Goal: Entertainment & Leisure: Browse casually

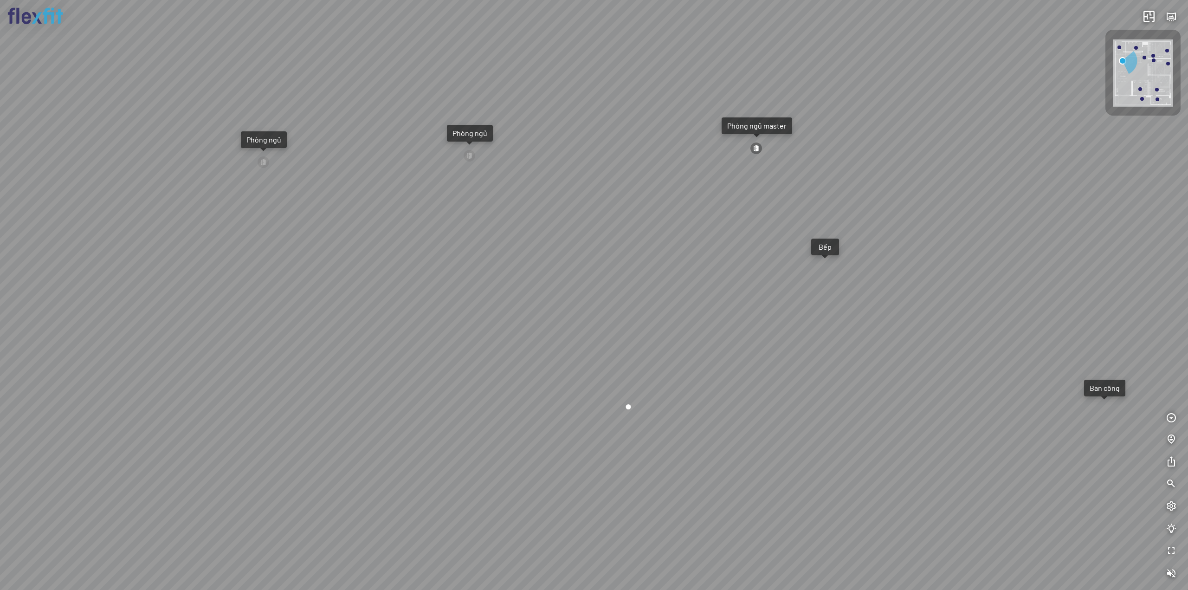
drag, startPoint x: 752, startPoint y: 364, endPoint x: 919, endPoint y: 286, distance: 184.3
click at [910, 287] on div "Ban công Bếp Phòng ngủ master Phòng ngủ Phòng ngủ" at bounding box center [594, 295] width 1188 height 590
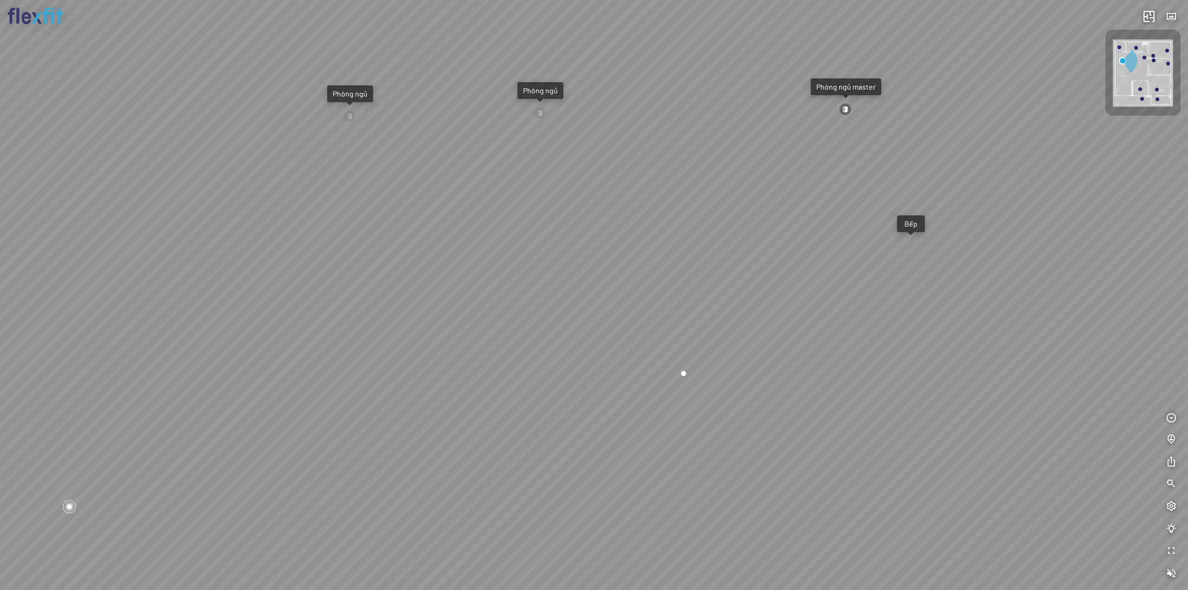
drag, startPoint x: 807, startPoint y: 347, endPoint x: 880, endPoint y: 312, distance: 81.2
click at [877, 313] on div "Ban công Bếp Phòng ngủ master Phòng ngủ Phòng ngủ" at bounding box center [594, 295] width 1188 height 590
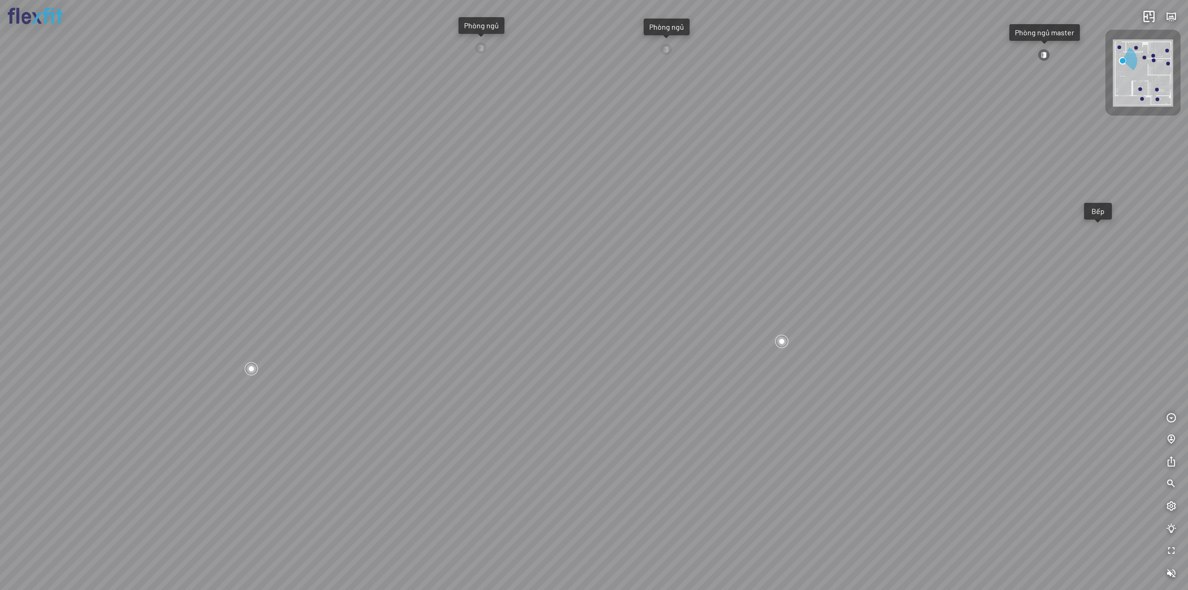
drag, startPoint x: 978, startPoint y: 289, endPoint x: 857, endPoint y: 277, distance: 121.6
click at [857, 277] on div "Ban công Bếp Phòng ngủ master Phòng ngủ Phòng ngủ" at bounding box center [594, 295] width 1188 height 590
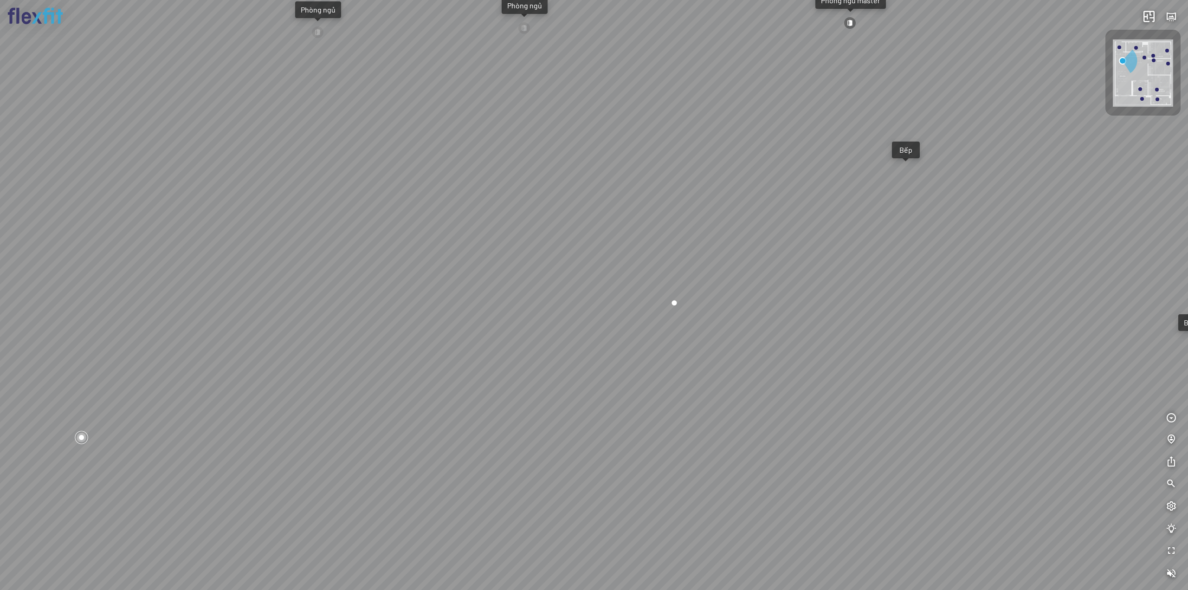
drag, startPoint x: 539, startPoint y: 348, endPoint x: 573, endPoint y: 348, distance: 33.4
click at [572, 348] on div "Ban công Bếp Phòng ngủ master Phòng ngủ Phòng ngủ" at bounding box center [594, 295] width 1188 height 590
click at [110, 421] on div at bounding box center [113, 420] width 16 height 16
